Goal: Task Accomplishment & Management: Manage account settings

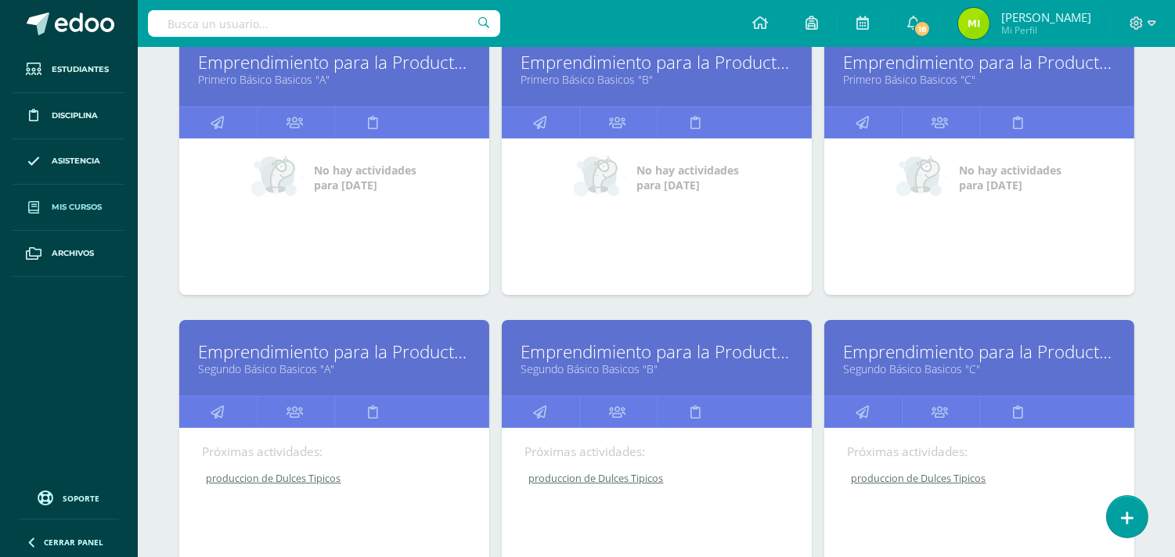
scroll to position [347, 0]
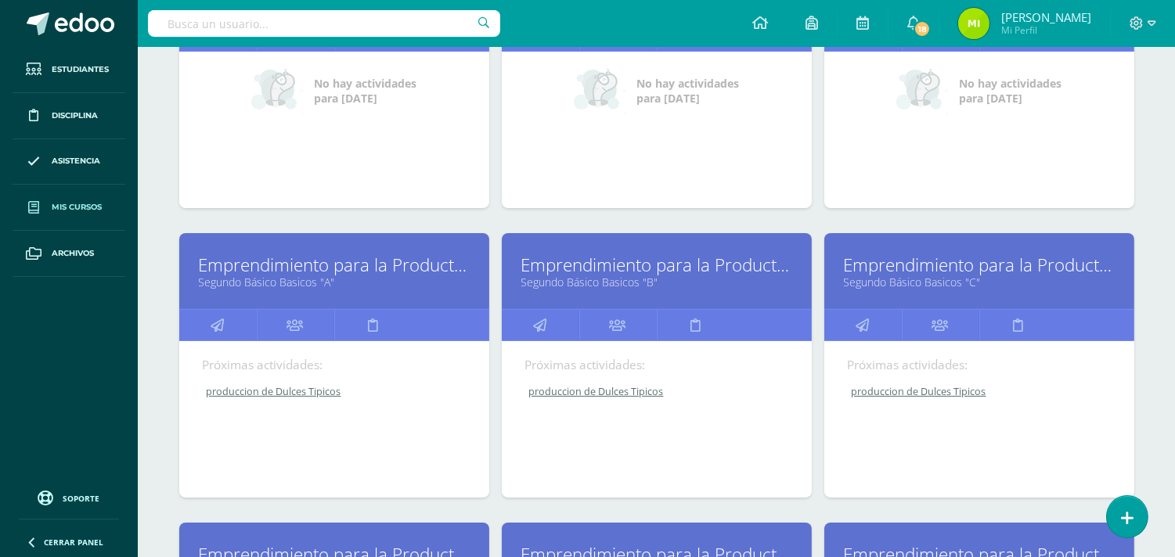
click at [408, 260] on link "Emprendimiento para la Productividad" at bounding box center [334, 265] width 271 height 24
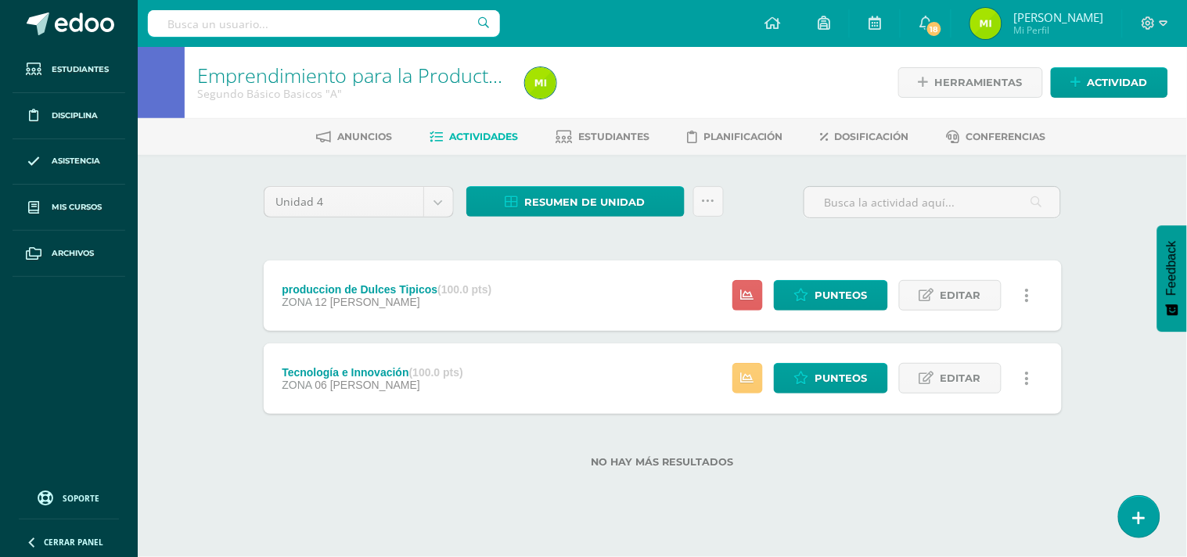
click at [477, 393] on div "Tecnología e Innovación (100.0 pts) ZONA 06 de Agosto" at bounding box center [373, 379] width 218 height 70
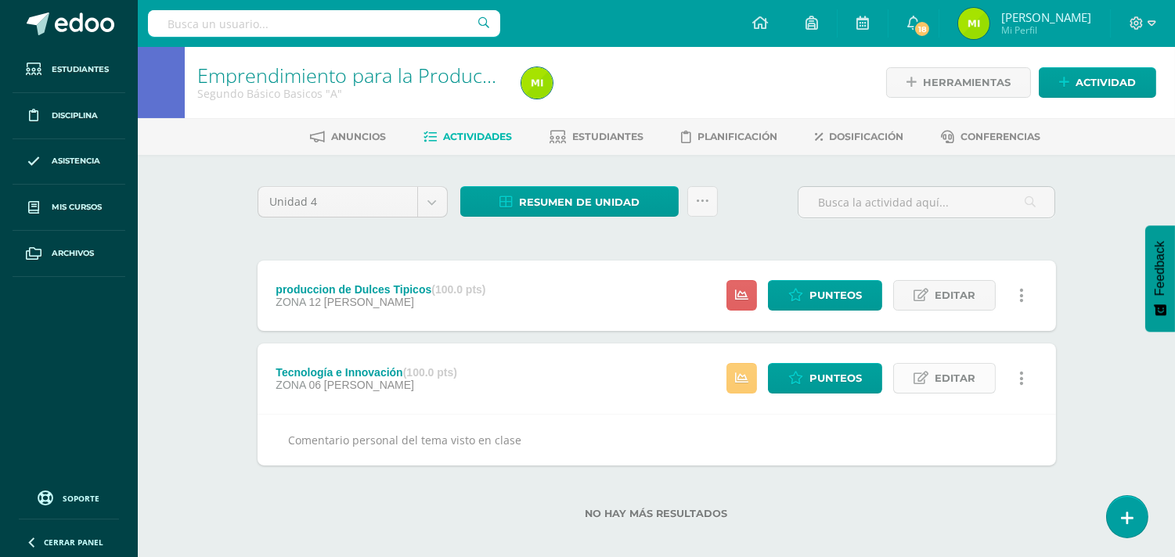
click at [942, 378] on span "Editar" at bounding box center [954, 378] width 41 height 29
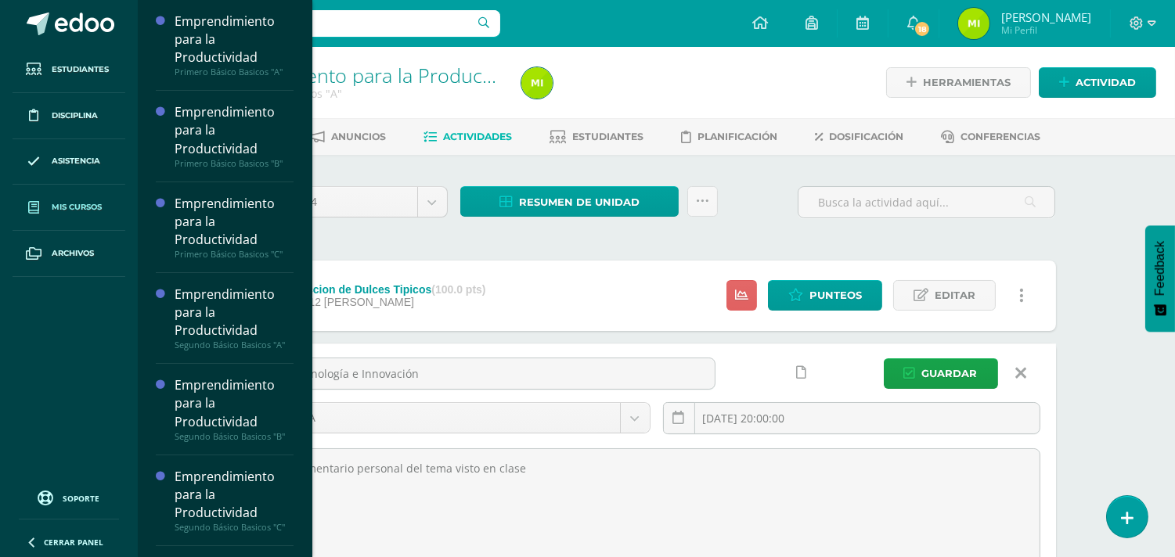
click at [106, 202] on link "Mis cursos" at bounding box center [69, 208] width 113 height 46
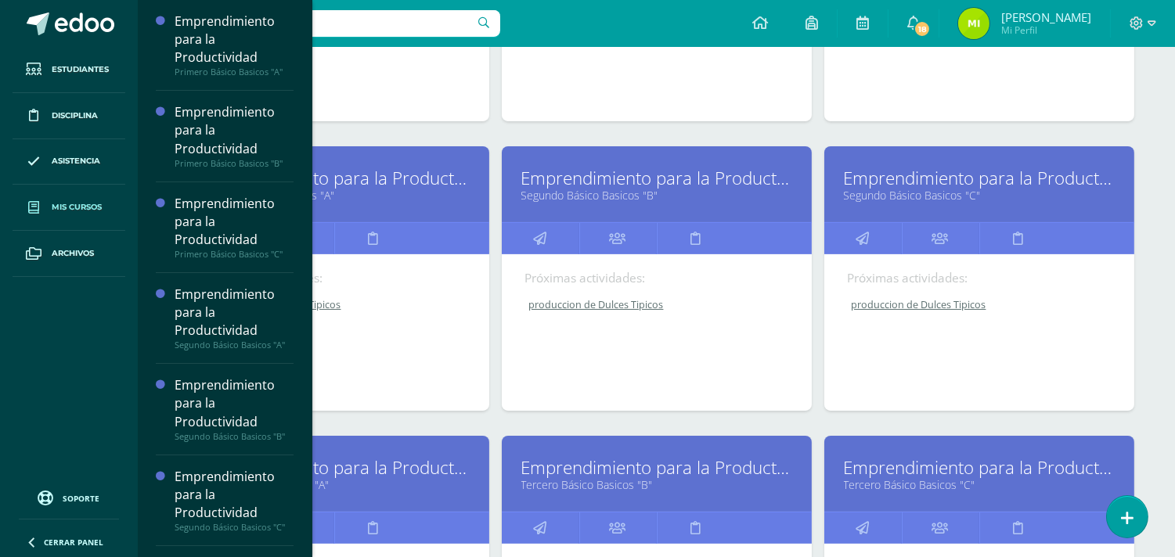
scroll to position [521, 0]
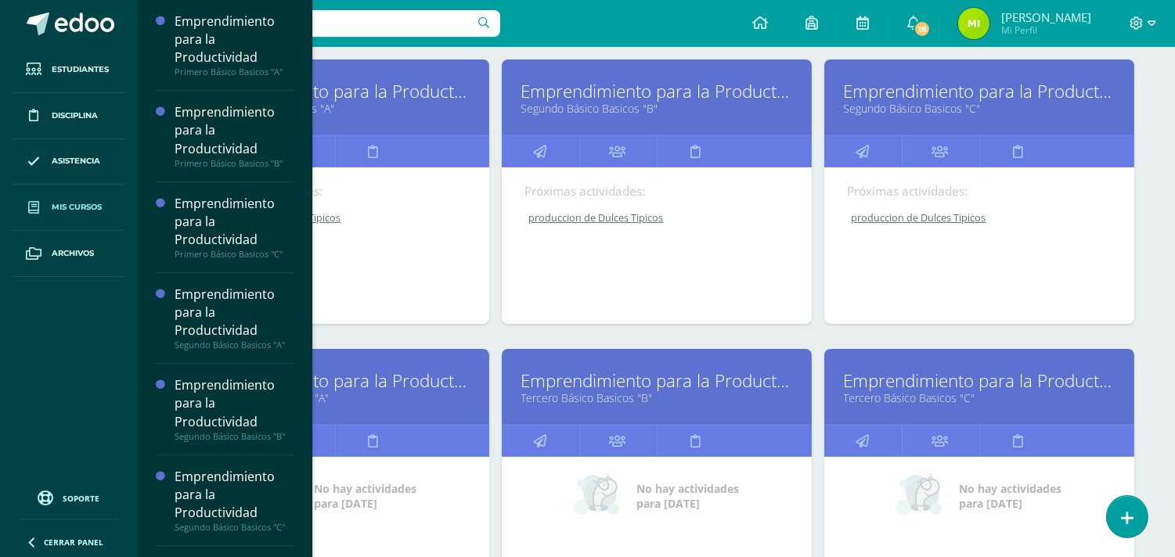
click at [400, 92] on link "Emprendimiento para la Productividad" at bounding box center [334, 91] width 271 height 24
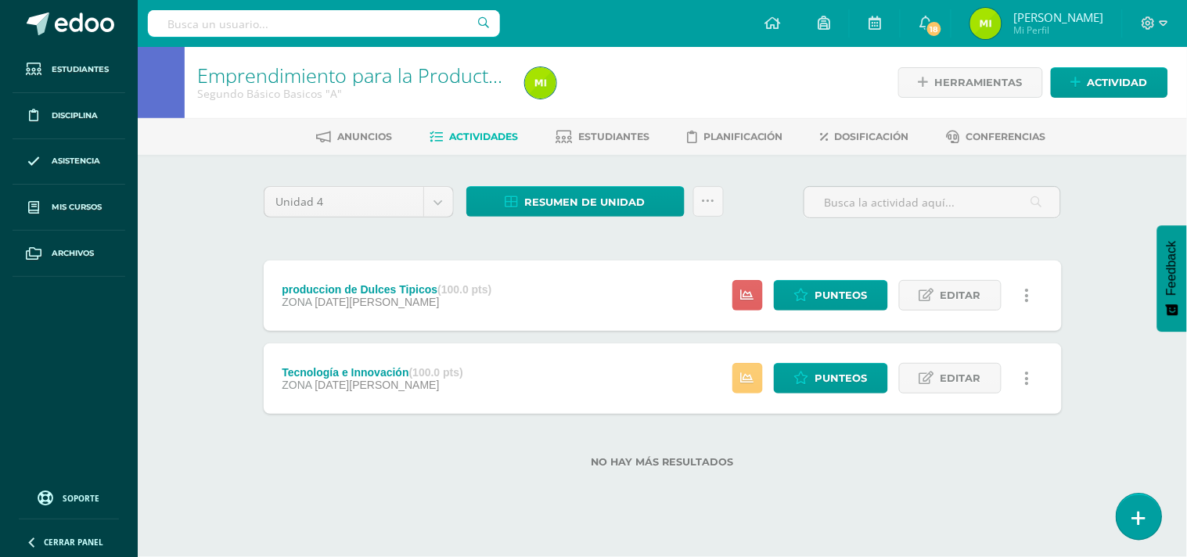
click at [1143, 519] on icon at bounding box center [1139, 518] width 14 height 18
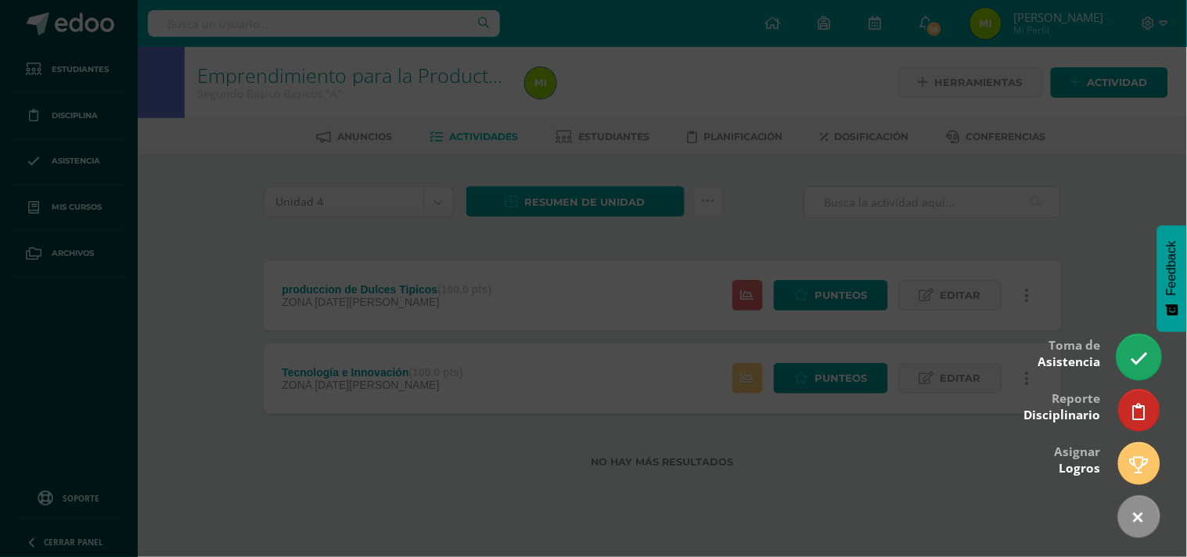
click at [1141, 350] on icon at bounding box center [1139, 359] width 18 height 18
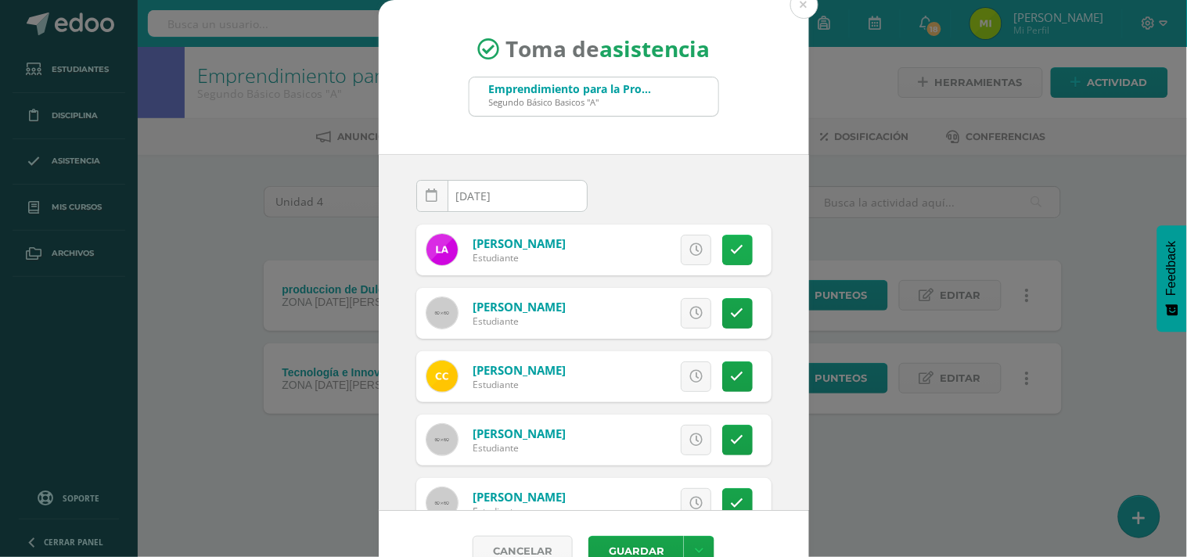
click at [731, 247] on icon at bounding box center [737, 249] width 13 height 13
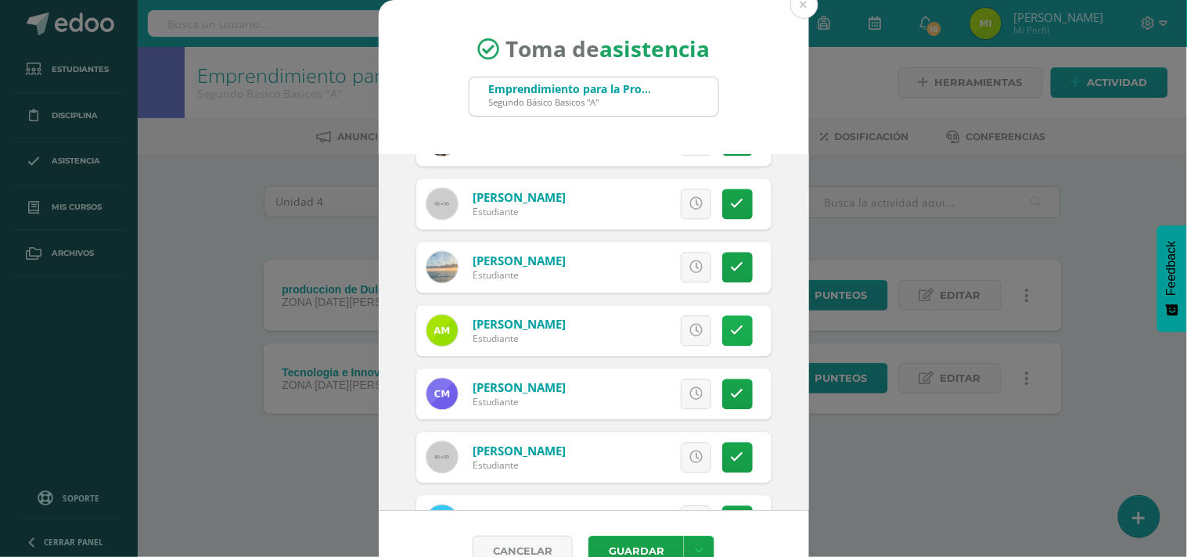
scroll to position [956, 0]
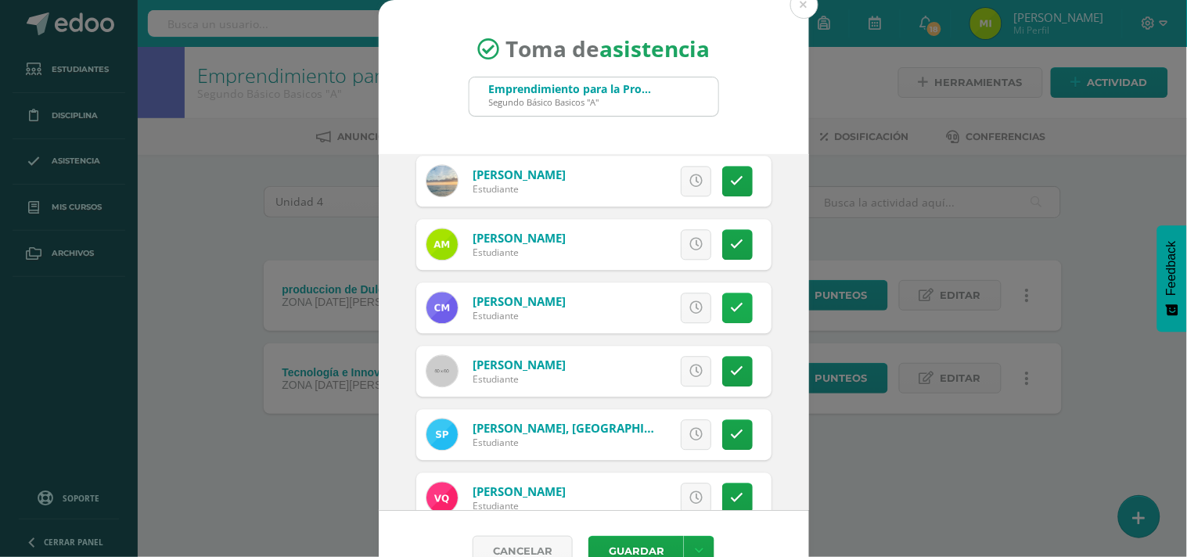
click at [722, 296] on link at bounding box center [737, 308] width 31 height 31
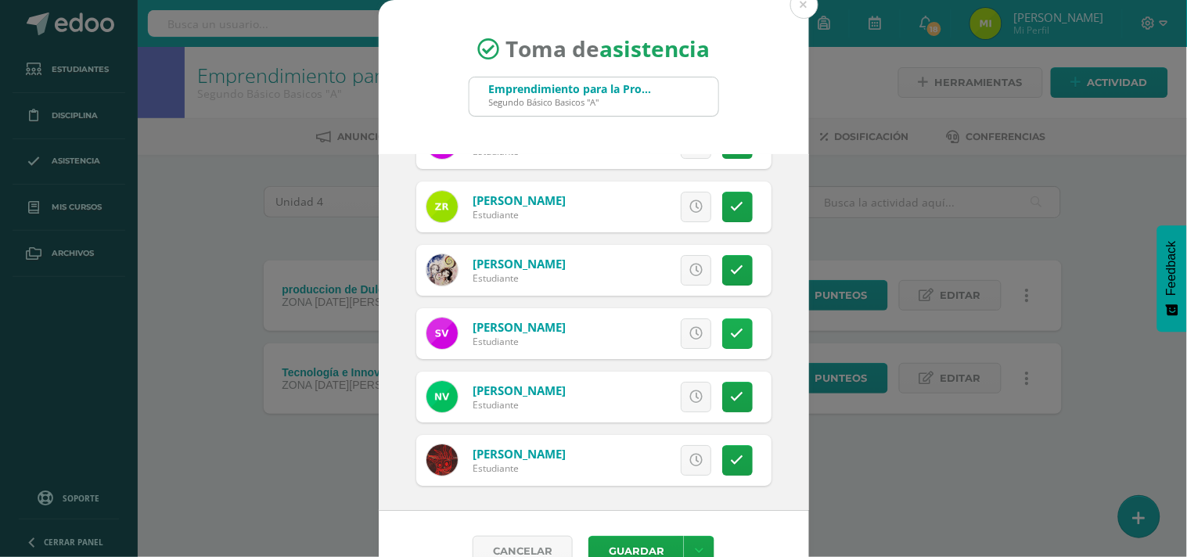
scroll to position [34, 0]
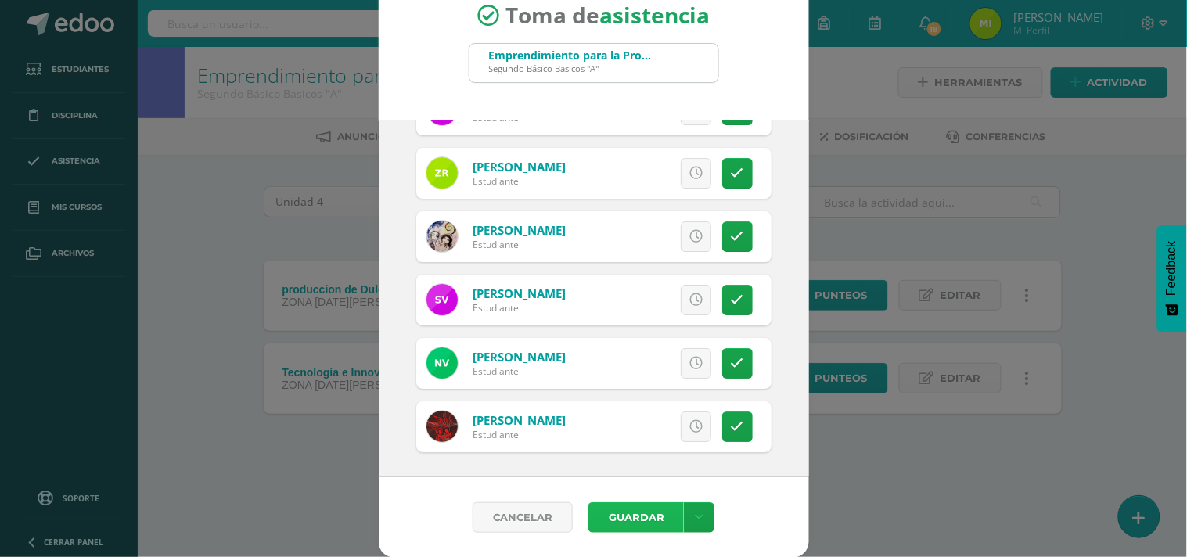
click at [638, 521] on button "Guardar" at bounding box center [635, 517] width 95 height 31
